Goal: Communication & Community: Ask a question

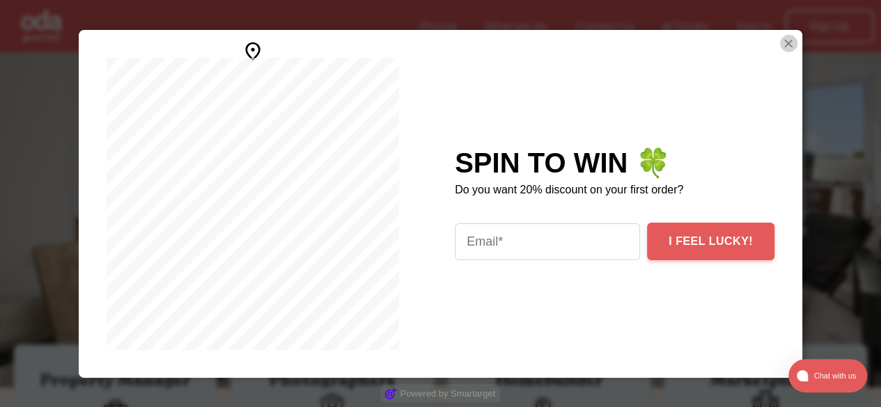
click at [784, 42] on img "Close Smartarget Popup" at bounding box center [788, 43] width 14 height 17
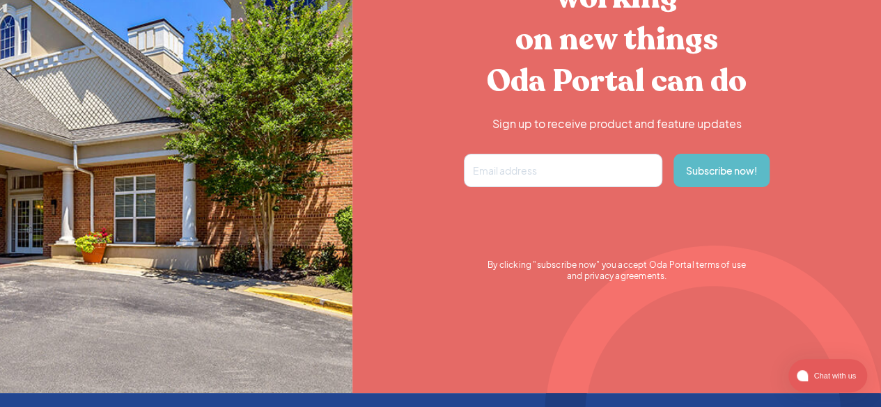
scroll to position [2664, 0]
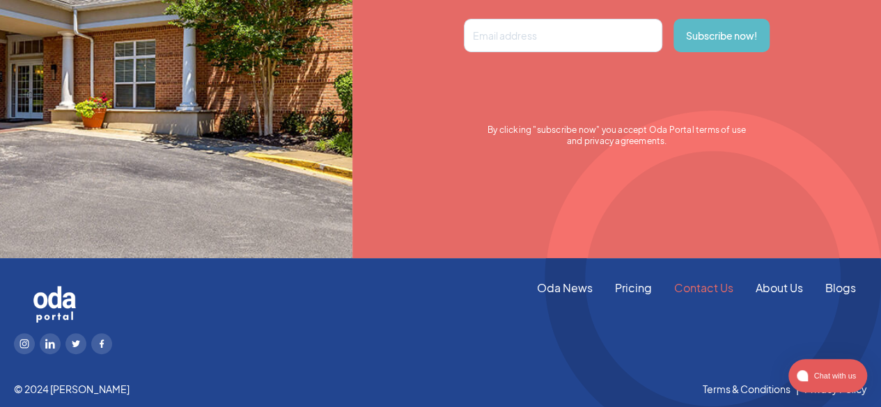
click at [715, 290] on link "Contact Us" at bounding box center [703, 288] width 81 height 15
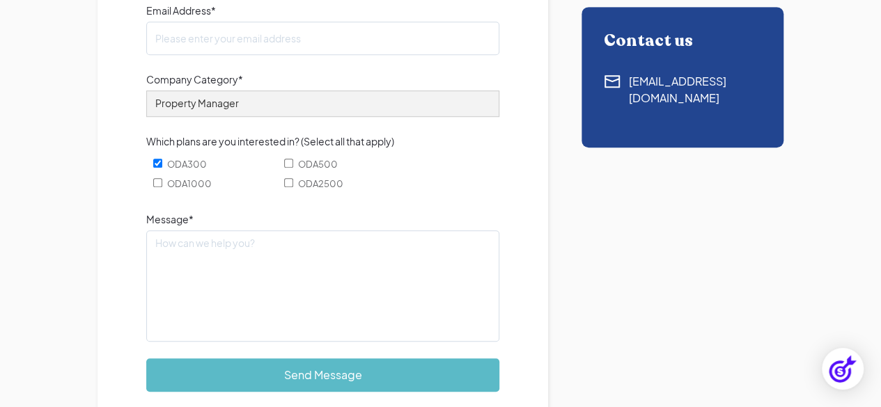
scroll to position [420, 0]
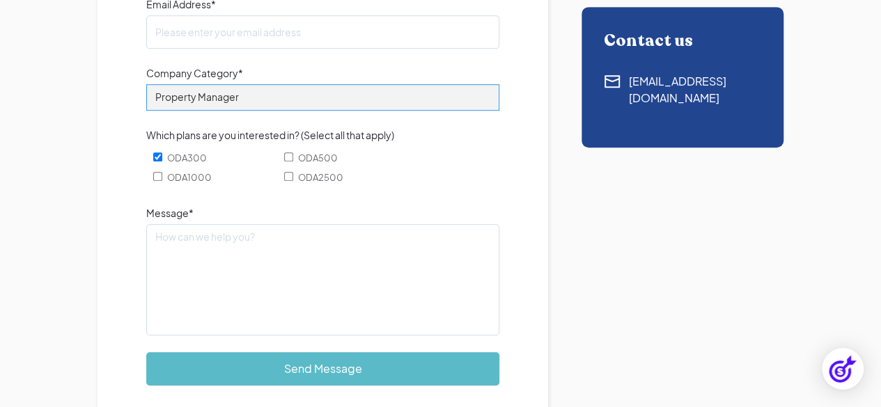
click at [371, 106] on select "Property Manager Builder Realtor Photographer Retail Other" at bounding box center [322, 97] width 353 height 26
select select "Other"
click at [146, 84] on select "Property Manager Builder Realtor Photographer Retail Other" at bounding box center [322, 97] width 353 height 26
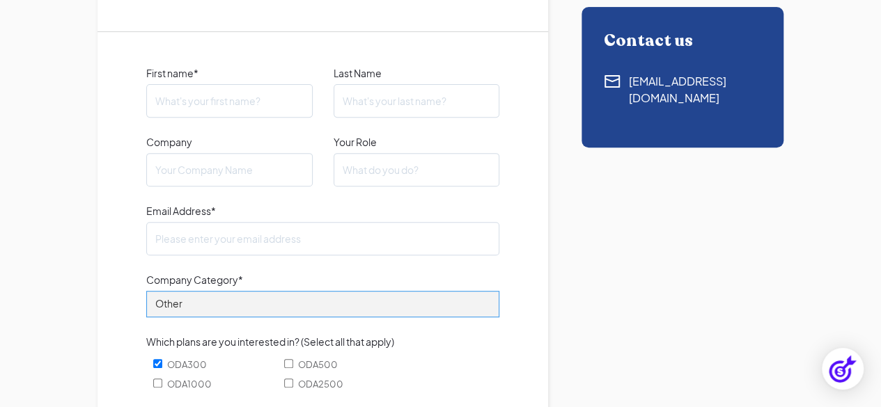
scroll to position [211, 0]
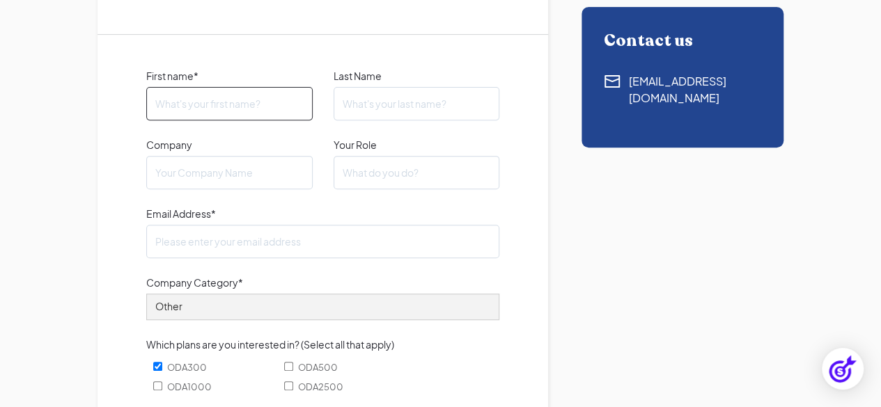
click at [242, 95] on input "First name*" at bounding box center [229, 103] width 166 height 33
type input "Timothy"
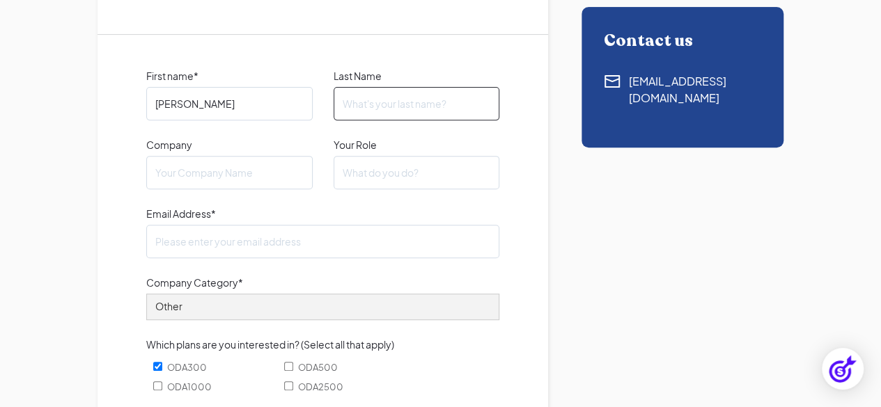
type input "Nwokeji"
type input "nwokejitimoth00@gmail.com"
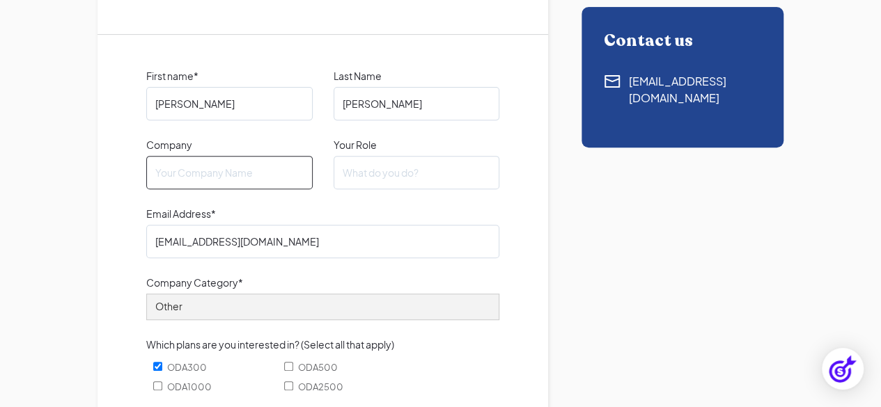
click at [264, 157] on input "Company" at bounding box center [229, 172] width 166 height 33
type input "N/A"
click at [391, 177] on input "Your Role" at bounding box center [416, 172] width 166 height 33
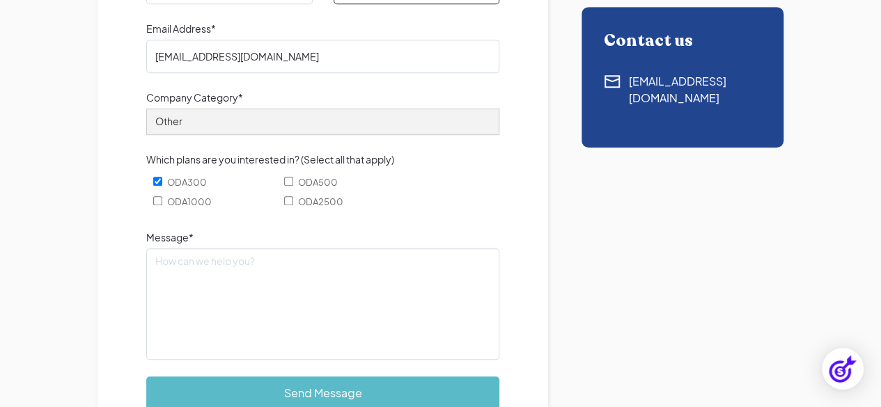
scroll to position [399, 0]
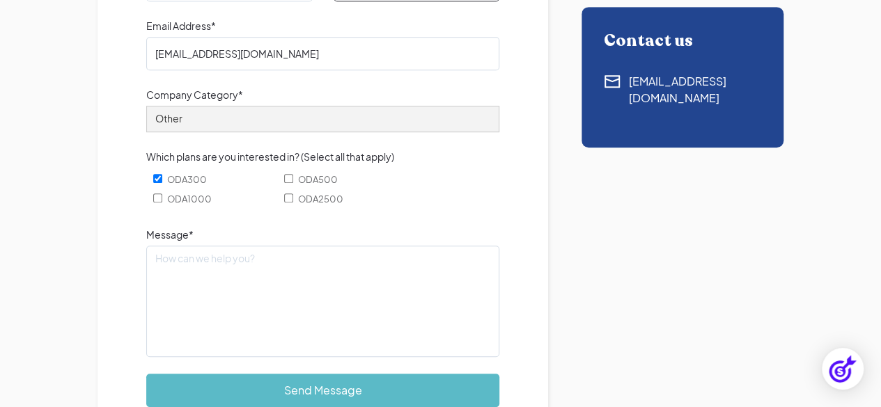
type input "AI Full Stack Engineer"
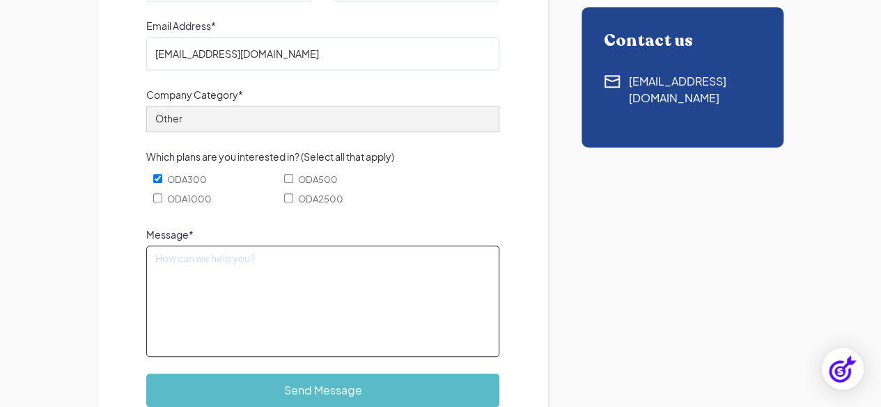
click at [285, 269] on textarea "Message*" at bounding box center [322, 301] width 353 height 111
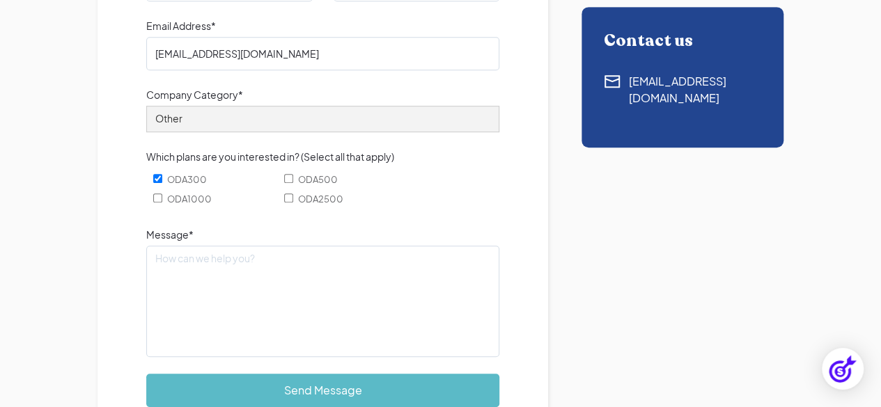
click at [157, 183] on label "ODA300" at bounding box center [215, 179] width 124 height 16
click at [157, 183] on input "ODA300" at bounding box center [157, 178] width 9 height 9
checkbox input "false"
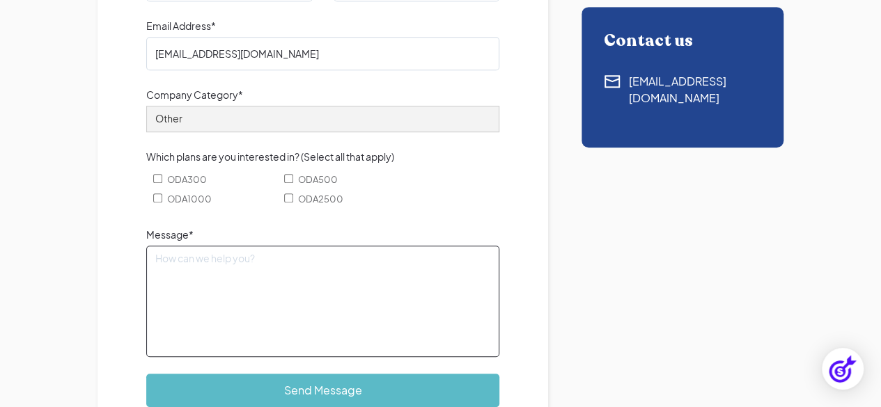
click at [275, 303] on textarea "Message*" at bounding box center [322, 301] width 353 height 111
paste textarea "Hi Adam Omansky. I am writing to express my interest in the AI Fullstack Engine…"
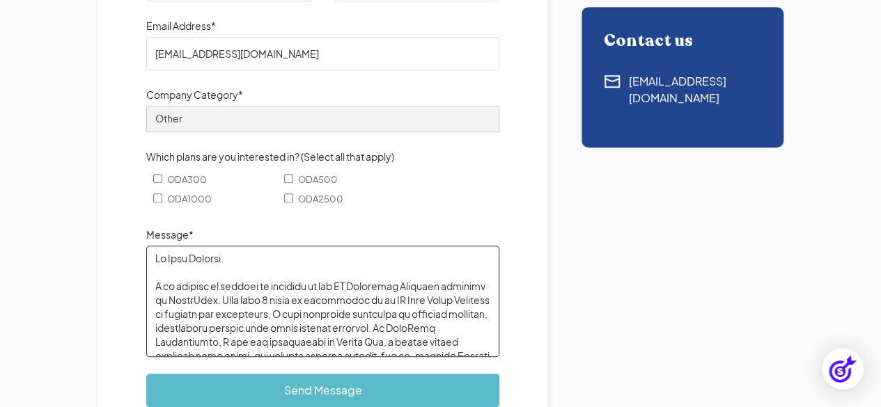
scroll to position [256, 0]
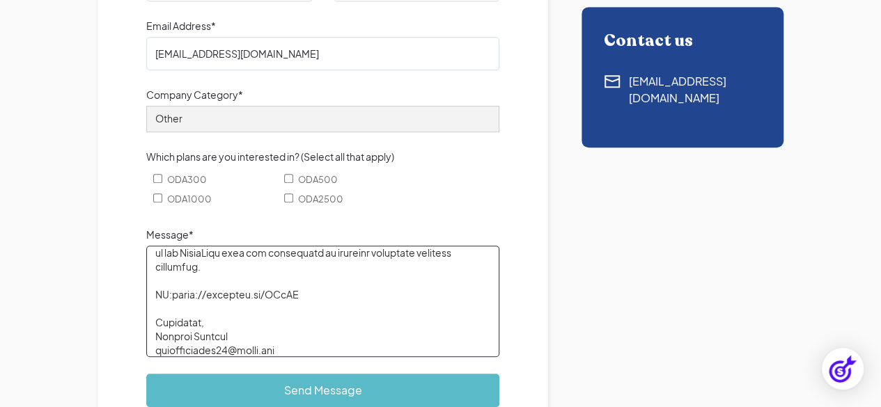
click at [275, 303] on textarea "Message*" at bounding box center [322, 301] width 353 height 111
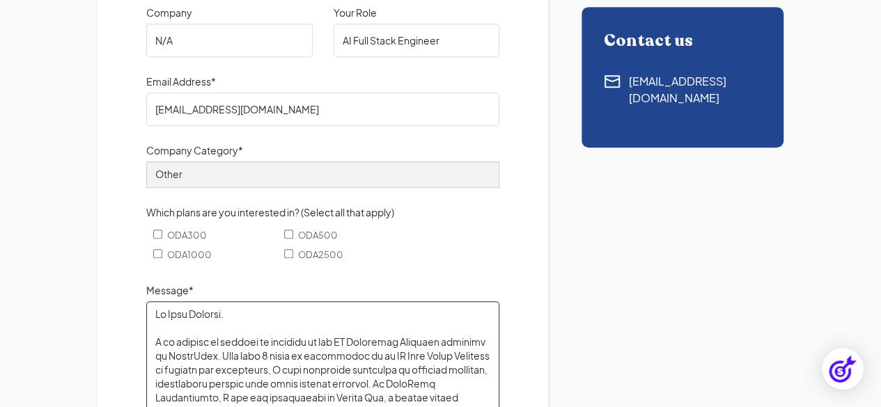
scroll to position [8, 0]
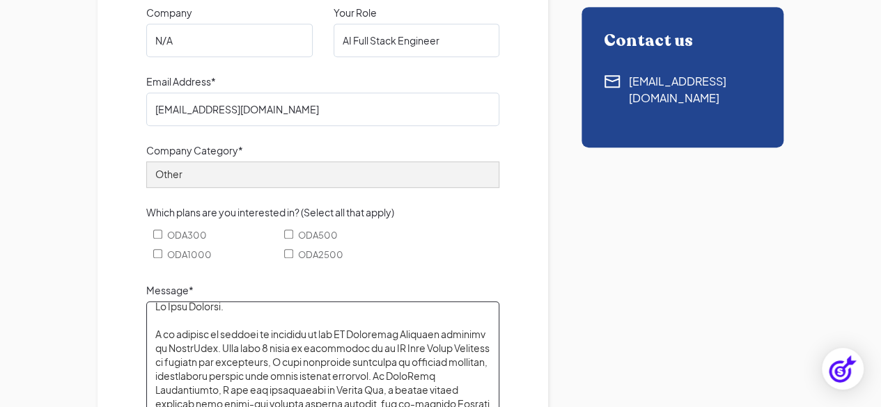
click at [245, 313] on textarea "Message*" at bounding box center [322, 356] width 353 height 111
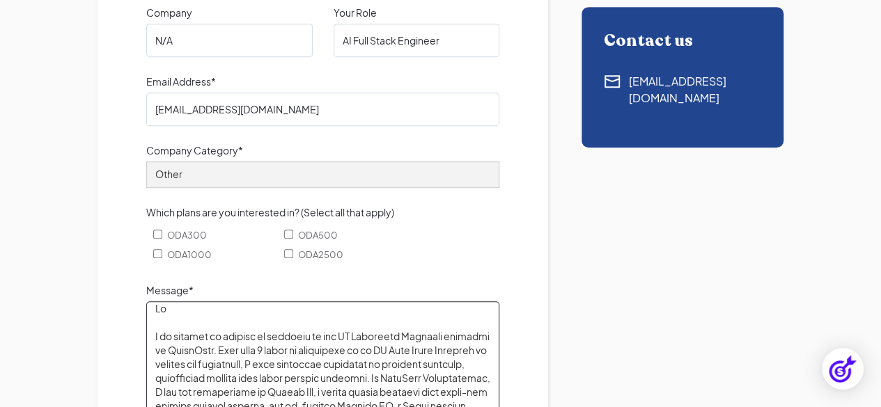
paste textarea "Hazal Mine Kansu"
click at [200, 352] on textarea "Message*" at bounding box center [322, 356] width 353 height 111
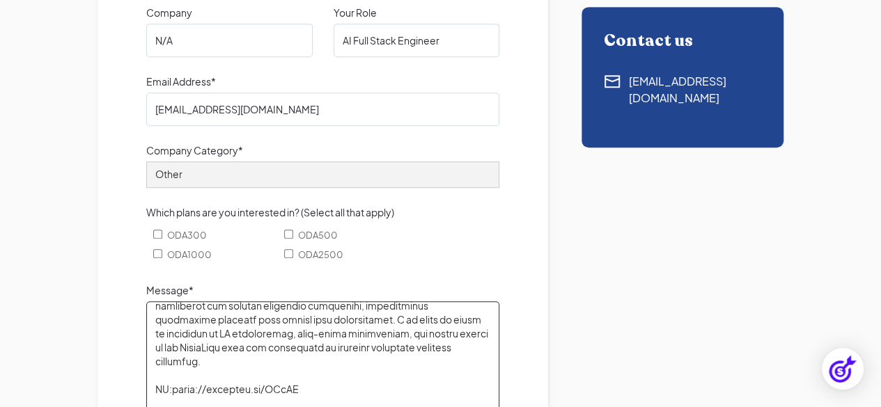
scroll to position [219, 0]
click at [210, 351] on textarea "Message*" at bounding box center [322, 356] width 353 height 111
paste textarea "Oda Studio"
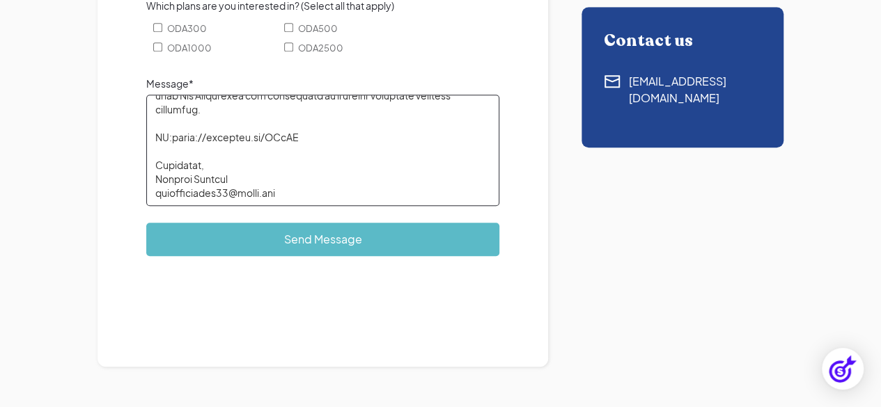
scroll to position [564, 0]
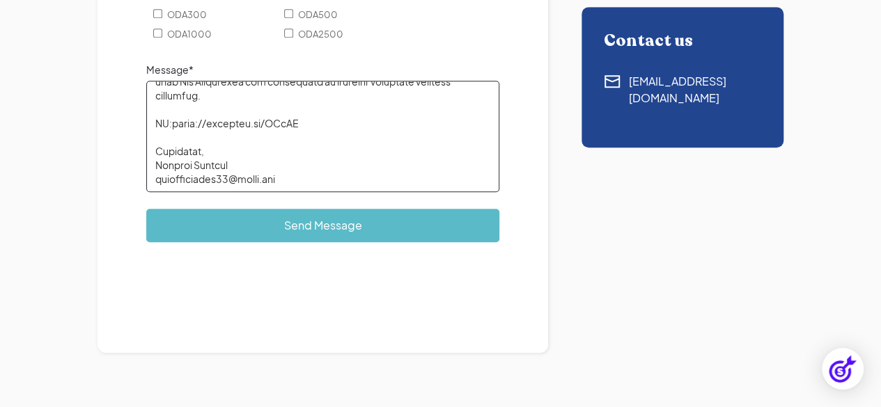
type textarea "Hi Hazal Mine Kansu, I am writing to express my interest in the AI Fullstack En…"
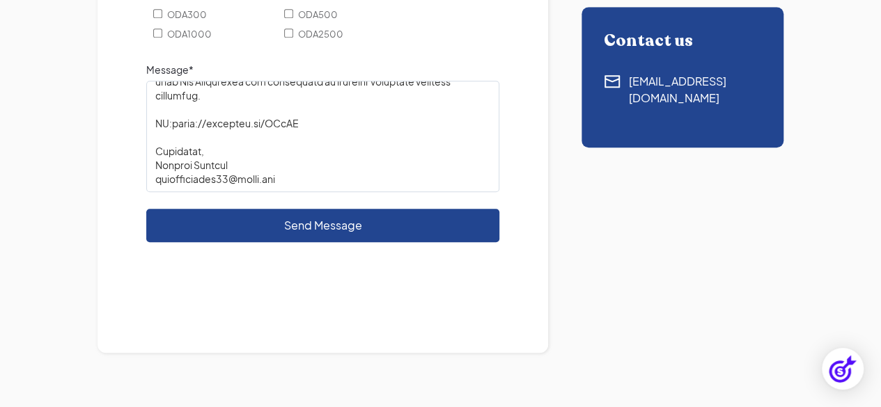
click at [254, 226] on input "Send Message" at bounding box center [322, 225] width 353 height 33
type input "Please wait..."
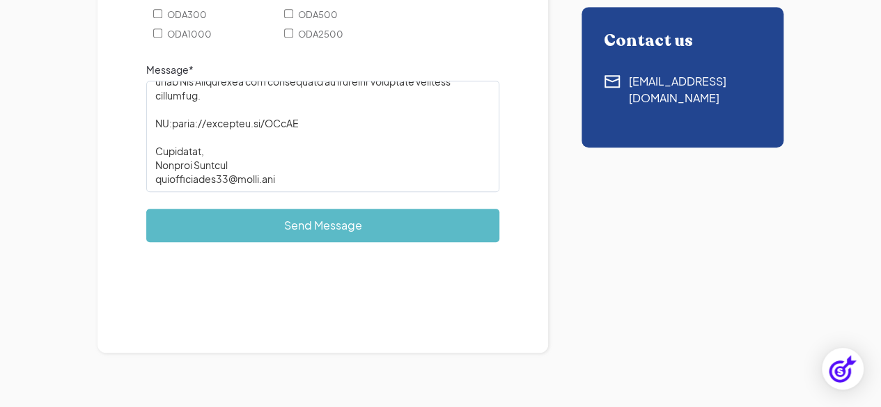
scroll to position [0, 0]
